Goal: Information Seeking & Learning: Learn about a topic

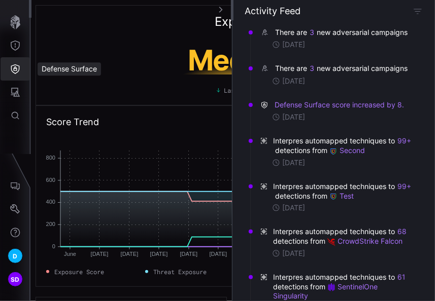
click at [17, 69] on icon "Defense Surface" at bounding box center [15, 69] width 10 height 10
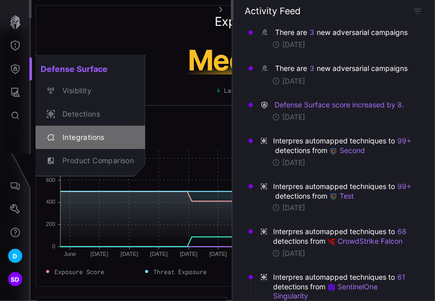
click at [97, 132] on div "Integrations" at bounding box center [95, 137] width 77 height 13
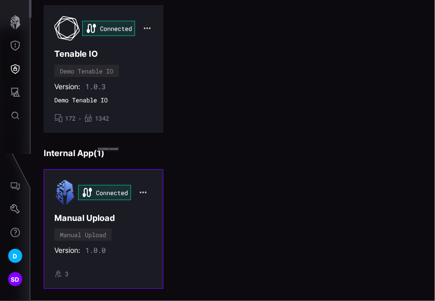
scroll to position [465, 0]
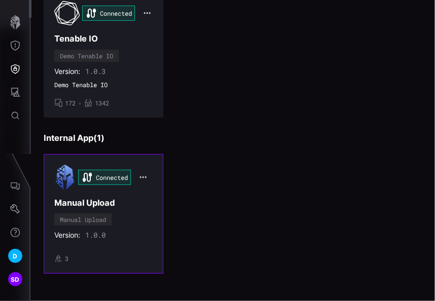
click at [136, 212] on div "Connected Manual Upload Manual Upload Version: 1.0.0 • 3" at bounding box center [103, 214] width 98 height 98
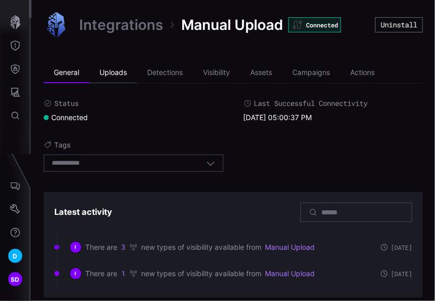
click at [124, 73] on li "Uploads" at bounding box center [113, 73] width 48 height 20
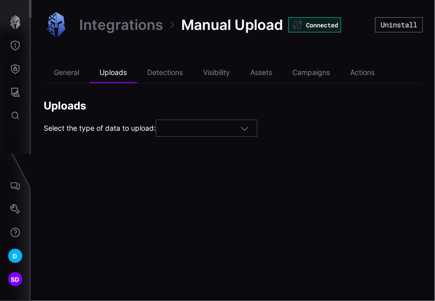
click at [240, 129] on div at bounding box center [202, 128] width 76 height 9
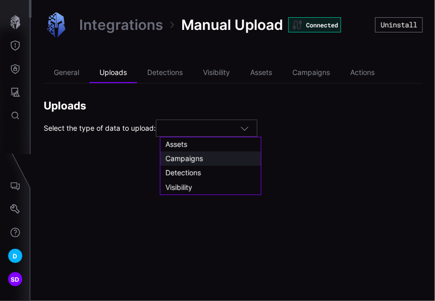
click at [182, 159] on span "Campaigns" at bounding box center [184, 158] width 38 height 9
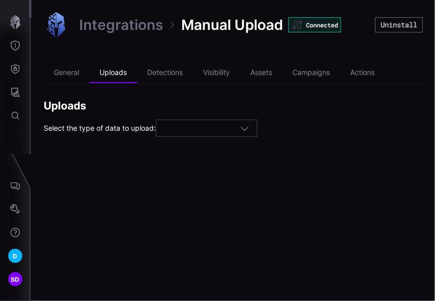
type input "*********"
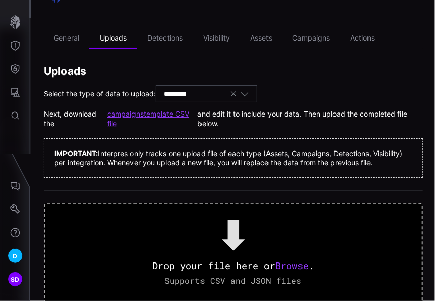
scroll to position [51, 0]
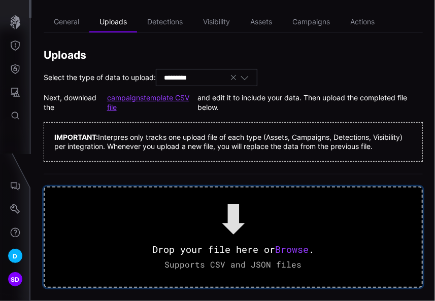
click at [291, 256] on span "Browse" at bounding box center [291, 250] width 33 height 12
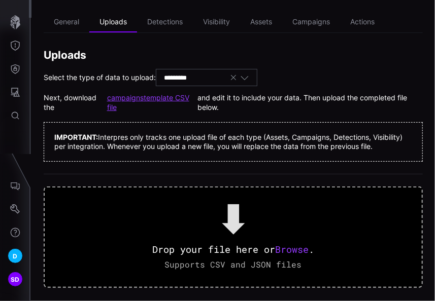
scroll to position [0, 0]
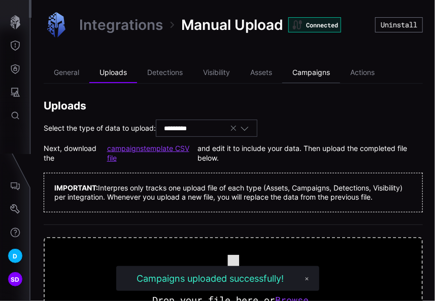
click at [319, 72] on li "Campaigns" at bounding box center [311, 73] width 58 height 20
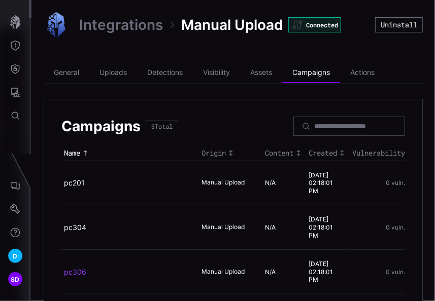
click at [73, 270] on link "pc306" at bounding box center [75, 272] width 22 height 9
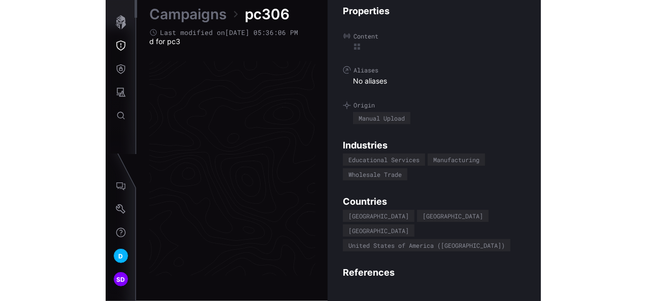
scroll to position [2181, 682]
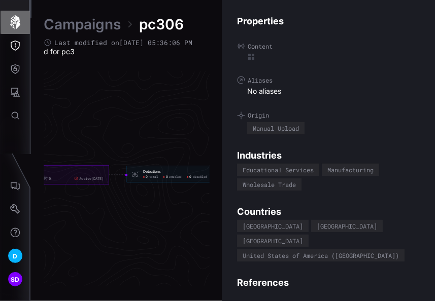
click at [14, 25] on icon "button" at bounding box center [15, 22] width 14 height 14
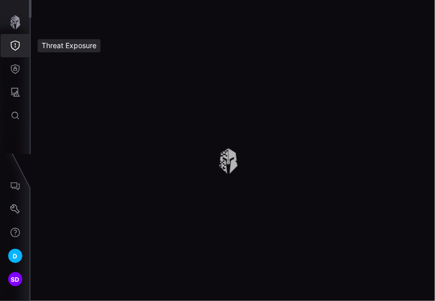
click at [13, 44] on icon "Threat Exposure" at bounding box center [15, 46] width 10 height 10
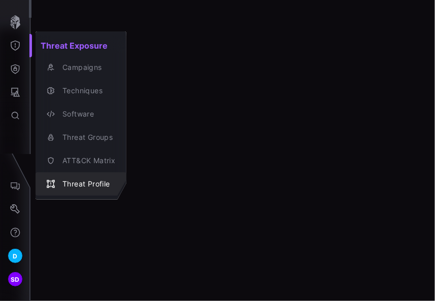
click at [82, 184] on div "Threat Profile" at bounding box center [86, 184] width 58 height 13
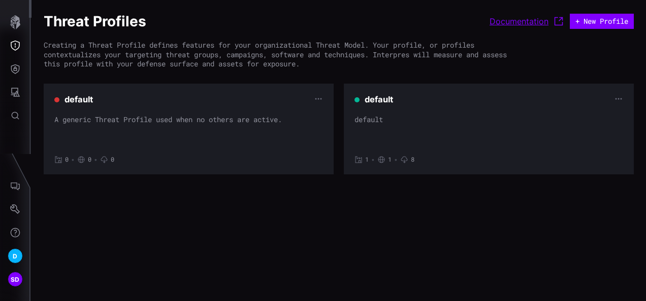
click at [434, 23] on link "Documentation" at bounding box center [526, 21] width 75 height 12
click at [14, 68] on icon "Defense Surface" at bounding box center [15, 69] width 9 height 10
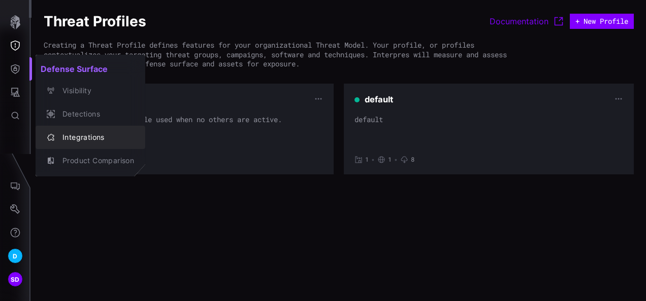
click at [79, 141] on div "Integrations" at bounding box center [95, 137] width 77 height 13
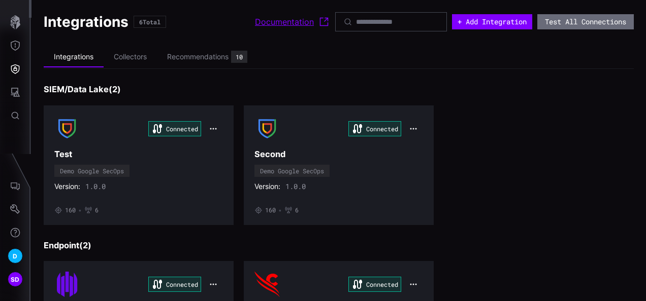
click at [257, 23] on link "Documentation" at bounding box center [292, 22] width 75 height 12
click at [13, 209] on icon "Settings" at bounding box center [15, 210] width 10 height 10
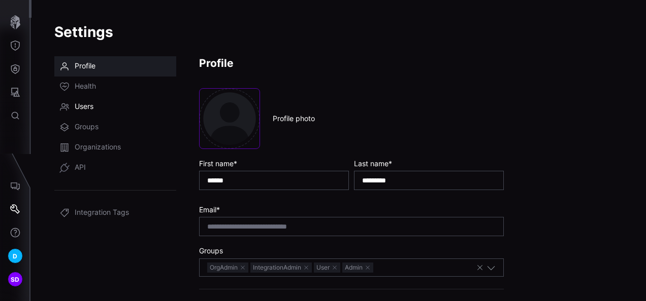
click at [87, 106] on span "Users" at bounding box center [84, 107] width 19 height 10
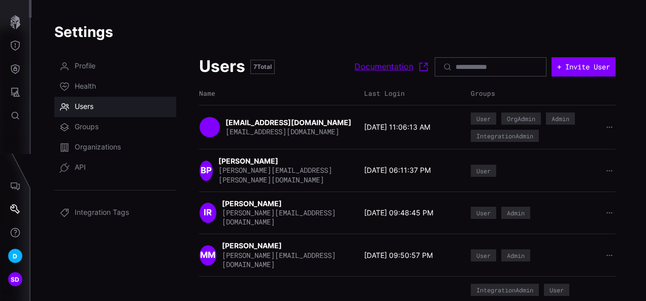
click at [360, 69] on link "Documentation" at bounding box center [391, 67] width 75 height 12
click at [17, 66] on icon "Defense Surface" at bounding box center [15, 69] width 10 height 10
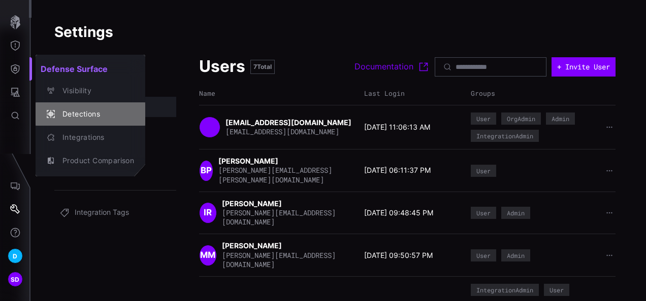
click at [67, 113] on div "Detections" at bounding box center [95, 114] width 77 height 13
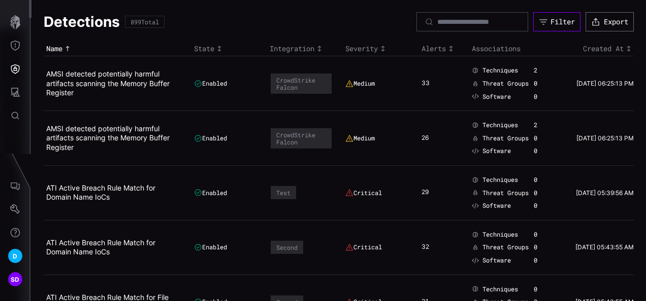
click at [434, 20] on div "Filter" at bounding box center [562, 21] width 24 height 9
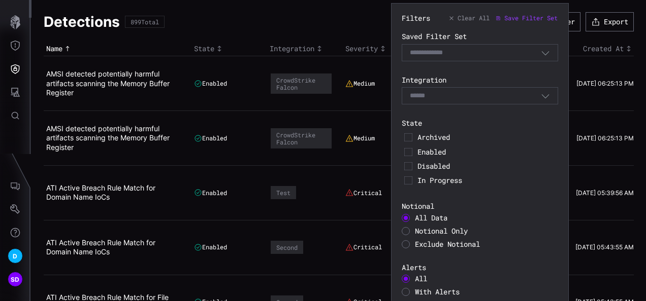
click at [407, 231] on div at bounding box center [405, 231] width 8 height 8
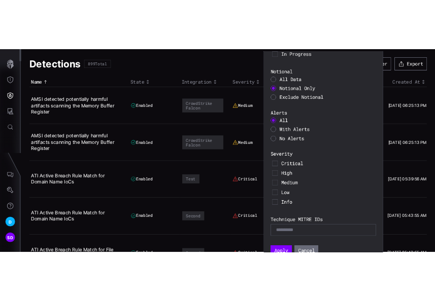
scroll to position [186, 0]
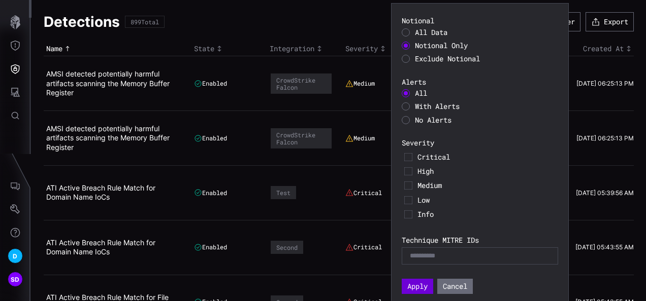
click at [423, 286] on button "Apply" at bounding box center [416, 286] width 31 height 15
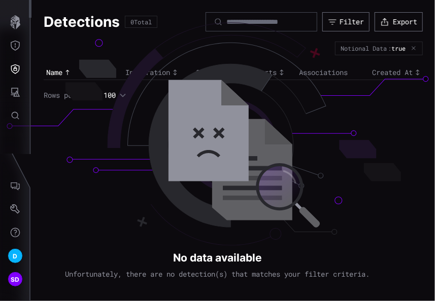
click at [416, 47] on icon "button" at bounding box center [414, 49] width 6 height 6
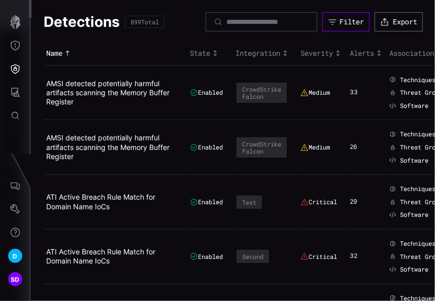
click at [341, 24] on div "Filter" at bounding box center [352, 21] width 24 height 9
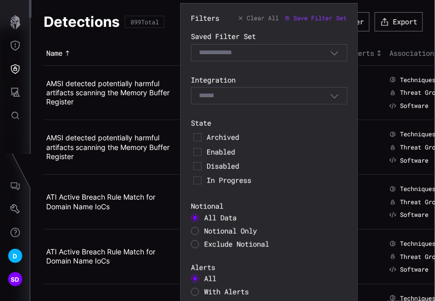
click at [213, 245] on span "Exclude Notional" at bounding box center [236, 245] width 65 height 10
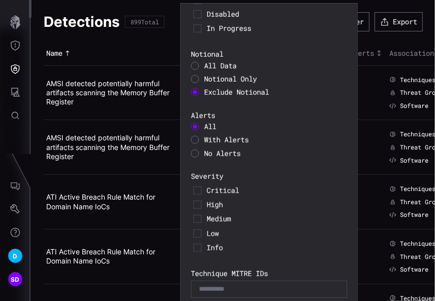
scroll to position [186, 0]
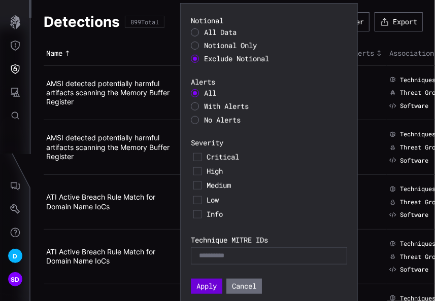
click at [212, 284] on button "Apply" at bounding box center [206, 286] width 31 height 15
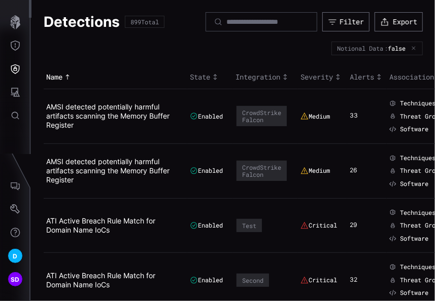
click at [412, 47] on icon "button" at bounding box center [414, 49] width 4 height 4
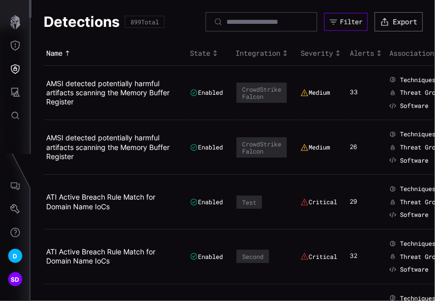
click at [340, 20] on div "Filter" at bounding box center [351, 22] width 22 height 9
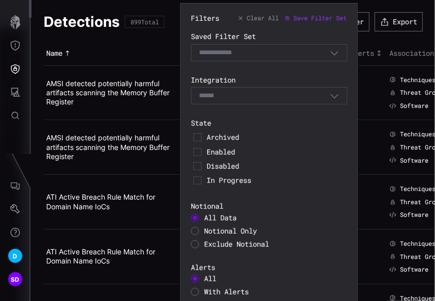
click at [197, 233] on div at bounding box center [195, 231] width 8 height 8
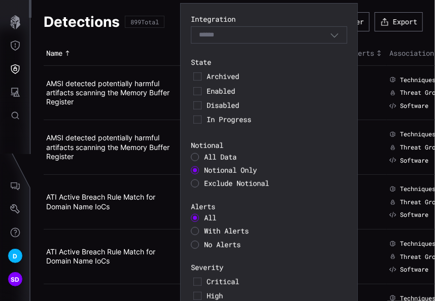
scroll to position [186, 0]
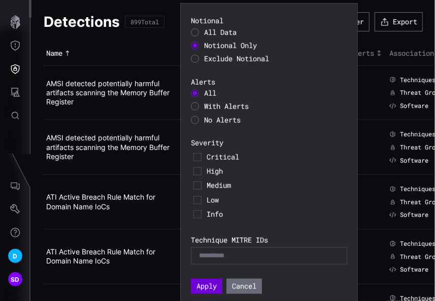
click at [209, 288] on button "Apply" at bounding box center [206, 286] width 31 height 15
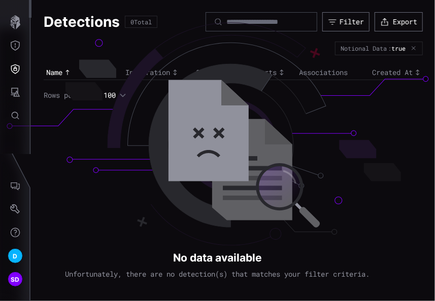
click at [414, 46] on icon "button" at bounding box center [414, 48] width 6 height 6
